Goal: Information Seeking & Learning: Learn about a topic

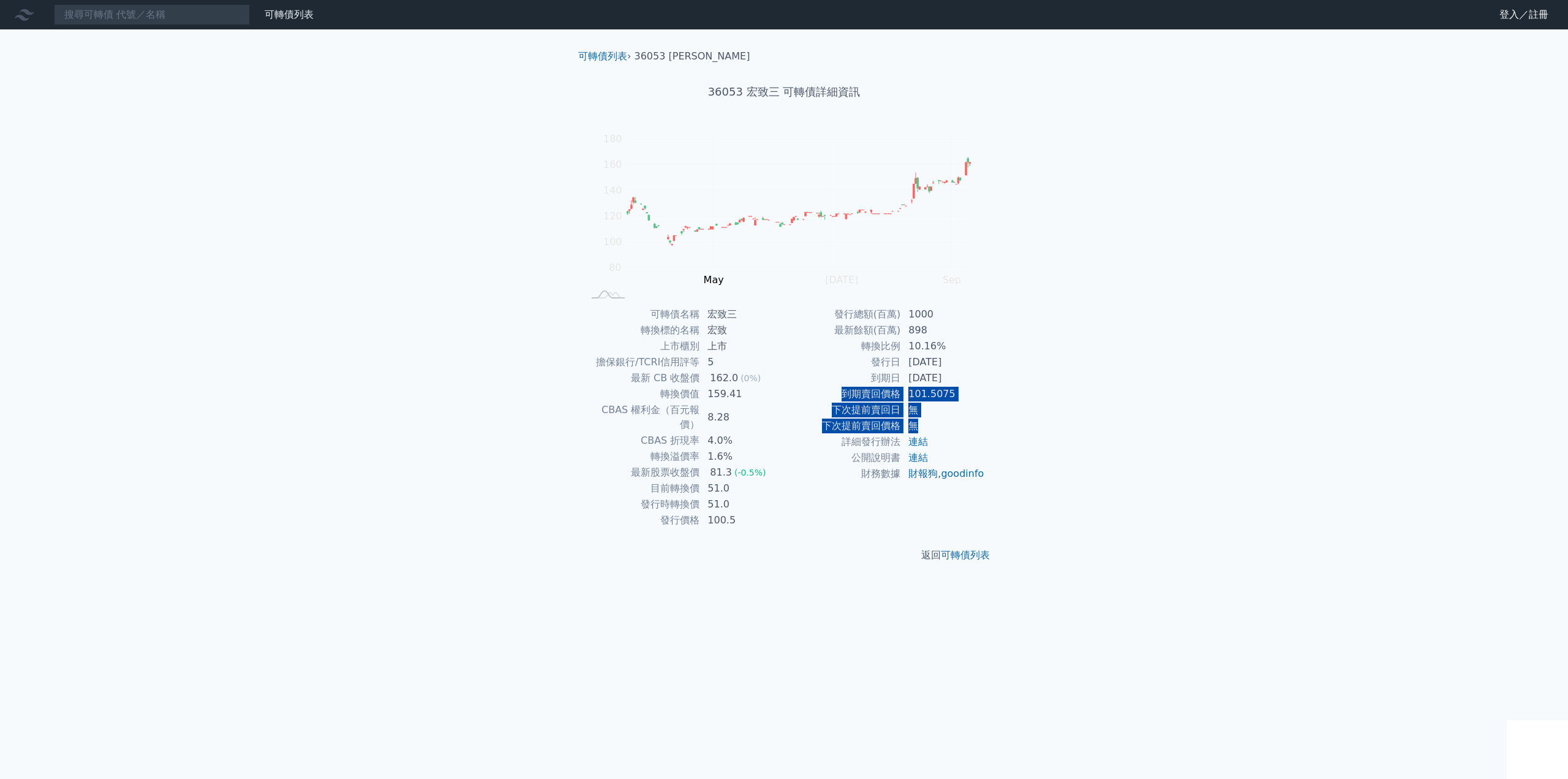
drag, startPoint x: 829, startPoint y: 394, endPoint x: 939, endPoint y: 422, distance: 113.5
click at [939, 422] on tbody "發行總額(百萬) 1000 最新餘額(百萬) 898 轉換比例 10.16% 發行日 [DATE] 到期日 [DATE] 到期賣回價格 101.5075 下次…" at bounding box center [884, 393] width 201 height 175
click at [974, 409] on td "無" at bounding box center [943, 409] width 84 height 16
drag, startPoint x: 840, startPoint y: 392, endPoint x: 981, endPoint y: 400, distance: 141.2
click at [981, 400] on tr "到期賣回價格 101.5075" at bounding box center [884, 393] width 201 height 16
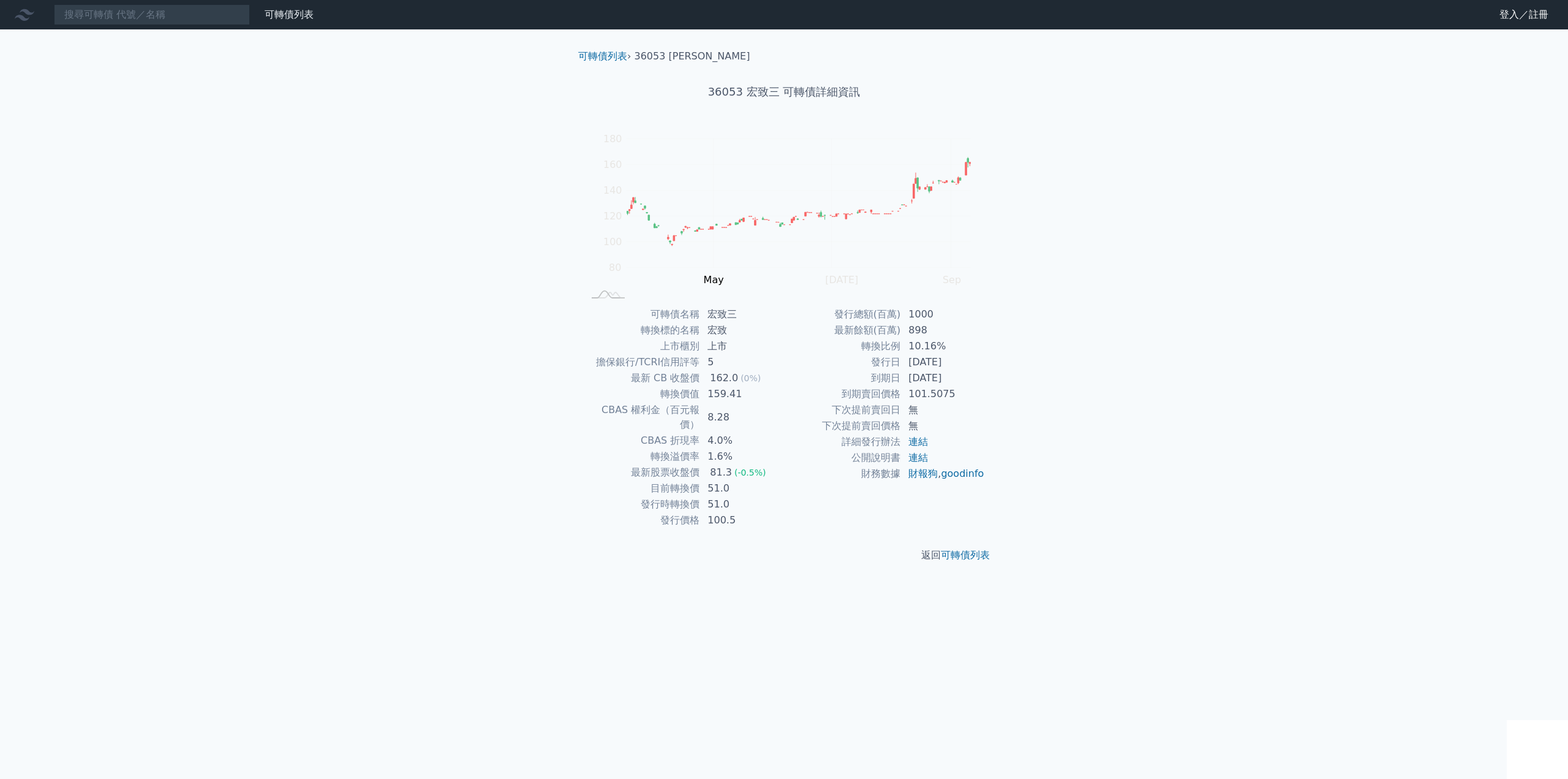
click at [1014, 383] on div "可轉債列表 › 36053 宏致三 36053 宏致三 可轉債詳細資訊 Zoom Out 100 40 60 80 100 120 140 160 180 2…" at bounding box center [784, 305] width 471 height 552
drag, startPoint x: 707, startPoint y: 502, endPoint x: 779, endPoint y: 502, distance: 72.0
click at [734, 512] on td "100.5" at bounding box center [741, 520] width 84 height 16
click at [780, 512] on td "100.5" at bounding box center [741, 520] width 84 height 16
drag, startPoint x: 913, startPoint y: 344, endPoint x: 962, endPoint y: 429, distance: 98.1
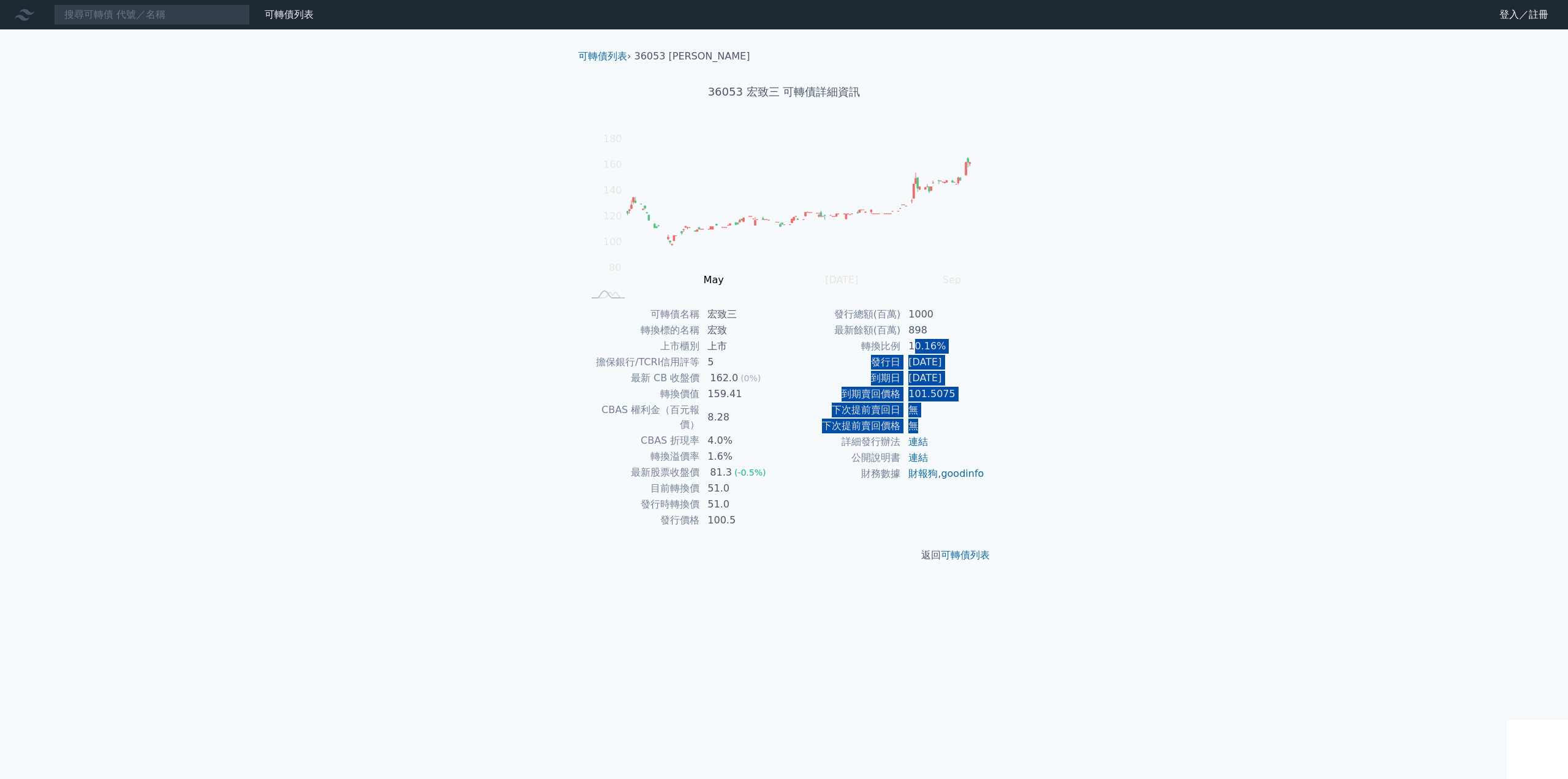
click at [962, 429] on tbody "發行總額(百萬) 1000 最新餘額(百萬) 898 轉換比例 10.16% 發行日 [DATE] 到期日 [DATE] 到期賣回價格 101.5075 下次…" at bounding box center [884, 393] width 201 height 175
click at [1006, 378] on div "可轉債列表 › 36053 宏致三 36053 宏致三 可轉債詳細資訊 Zoom Out 100 40 60 80 100 120 140 160 180 2…" at bounding box center [784, 305] width 471 height 552
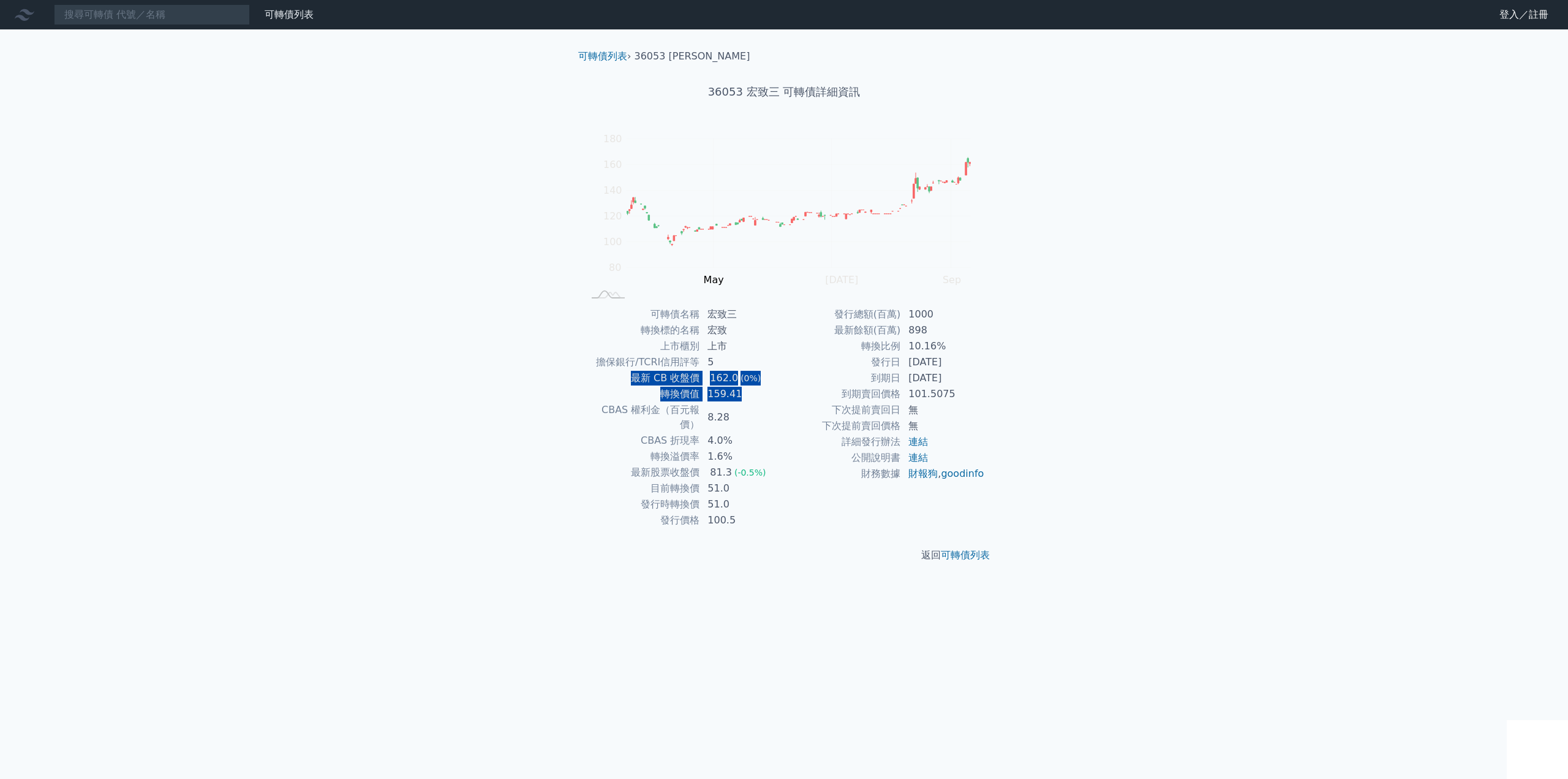
drag, startPoint x: 636, startPoint y: 376, endPoint x: 748, endPoint y: 392, distance: 113.1
click at [744, 401] on tbody "可轉債名稱 宏致三 轉換標的名稱 宏致 上市櫃別 上市 擔保銀行/TCRI信用評等 5 最新 CB 收盤價 162.0 (0%) 轉換價值 159.41 CB…" at bounding box center [683, 417] width 201 height 222
click at [758, 381] on td "162.0 (0%)" at bounding box center [741, 378] width 84 height 16
drag, startPoint x: 668, startPoint y: 392, endPoint x: 763, endPoint y: 407, distance: 96.2
click at [753, 434] on tbody "可轉債名稱 宏致三 轉換標的名稱 宏致 上市櫃別 上市 擔保銀行/TCRI信用評等 5 最新 CB 收盤價 162.0 (0%) 轉換價值 159.41 CB…" at bounding box center [683, 417] width 201 height 222
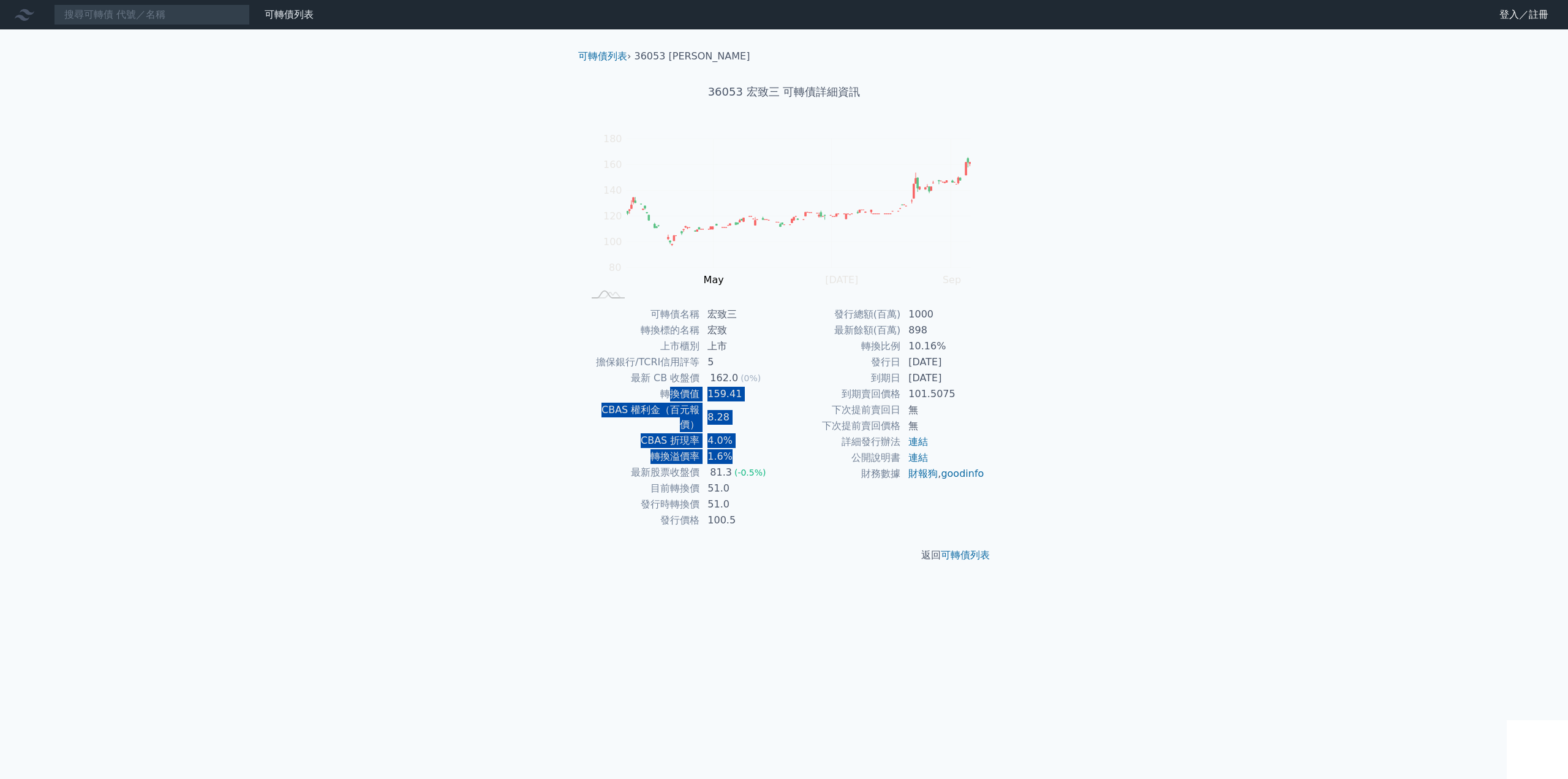
click at [772, 395] on td "159.41" at bounding box center [741, 393] width 84 height 16
drag, startPoint x: 716, startPoint y: 407, endPoint x: 768, endPoint y: 452, distance: 68.8
click at [764, 456] on tbody "可轉債名稱 宏致三 轉換標的名稱 宏致 上市櫃別 上市 擔保銀行/TCRI信用評等 5 最新 CB 收盤價 162.0 (0%) 轉換價值 159.41 CB…" at bounding box center [683, 417] width 201 height 222
click at [792, 418] on td "下次提前賣回價格" at bounding box center [842, 426] width 117 height 16
